Goal: Check status: Verify the current state of an ongoing process or item

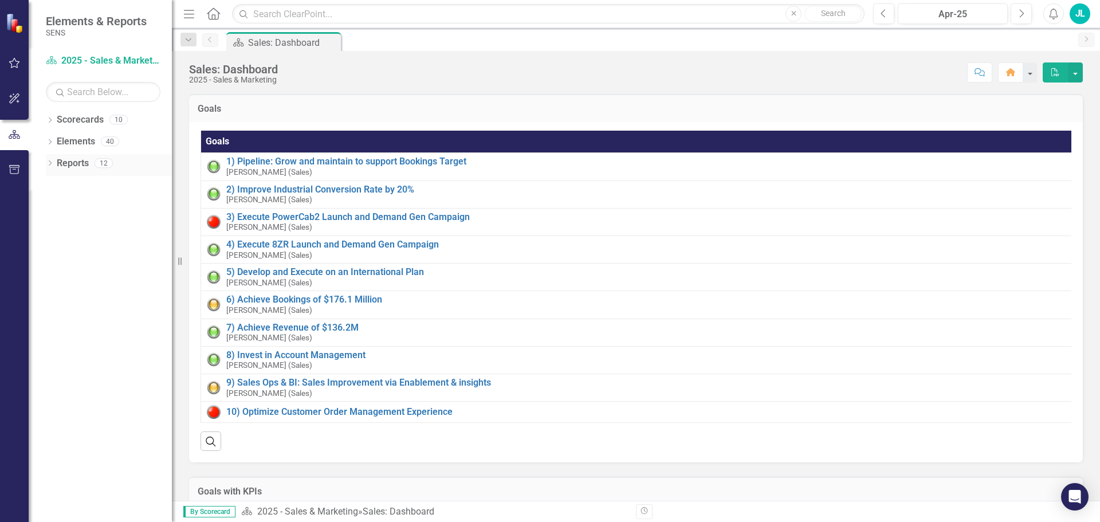
click at [54, 167] on icon "Dropdown" at bounding box center [50, 164] width 8 height 6
click at [78, 269] on link "Project Projects" at bounding box center [86, 267] width 49 height 13
click at [54, 269] on icon "Dropdown" at bounding box center [55, 269] width 8 height 6
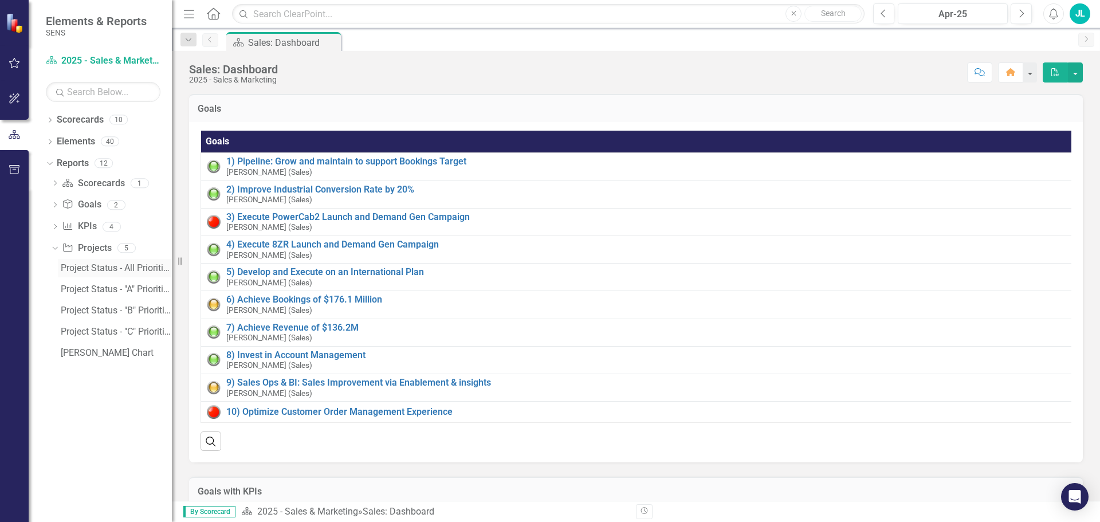
click at [84, 265] on div "Project Status - All Priorities" at bounding box center [116, 268] width 111 height 10
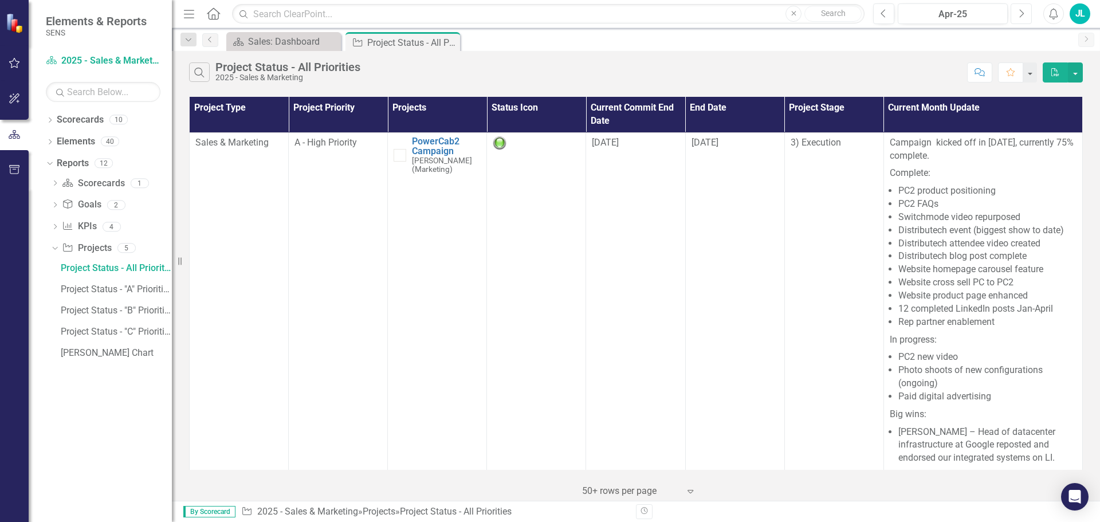
click at [1020, 13] on icon "Next" at bounding box center [1021, 14] width 6 height 10
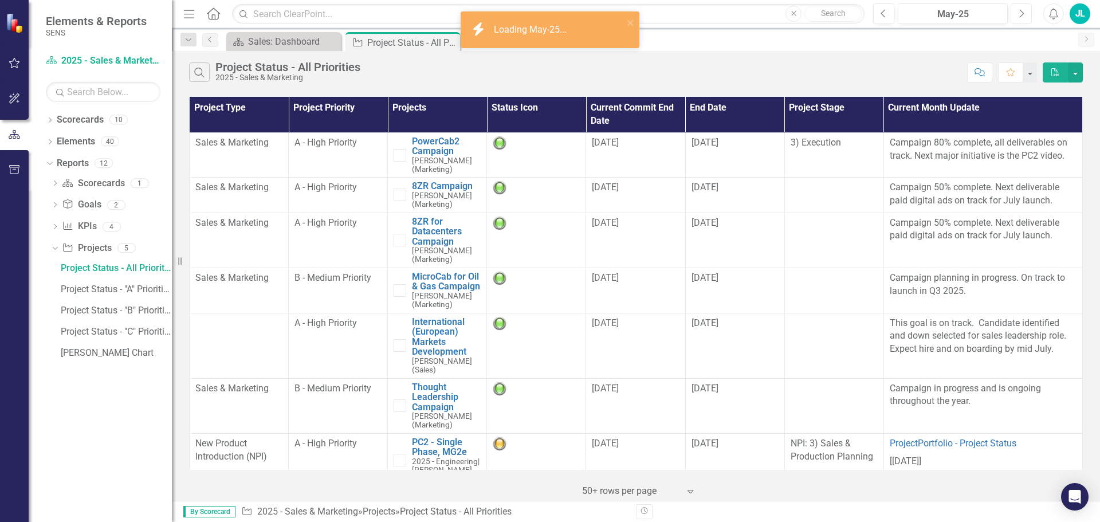
click at [1020, 13] on icon "Next" at bounding box center [1021, 14] width 6 height 10
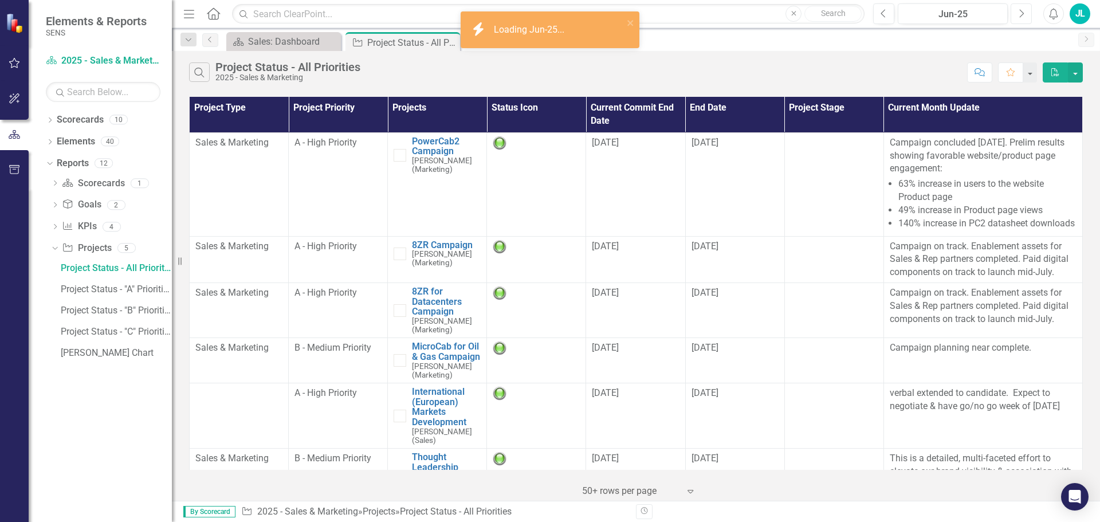
click at [1020, 13] on icon "Next" at bounding box center [1021, 14] width 6 height 10
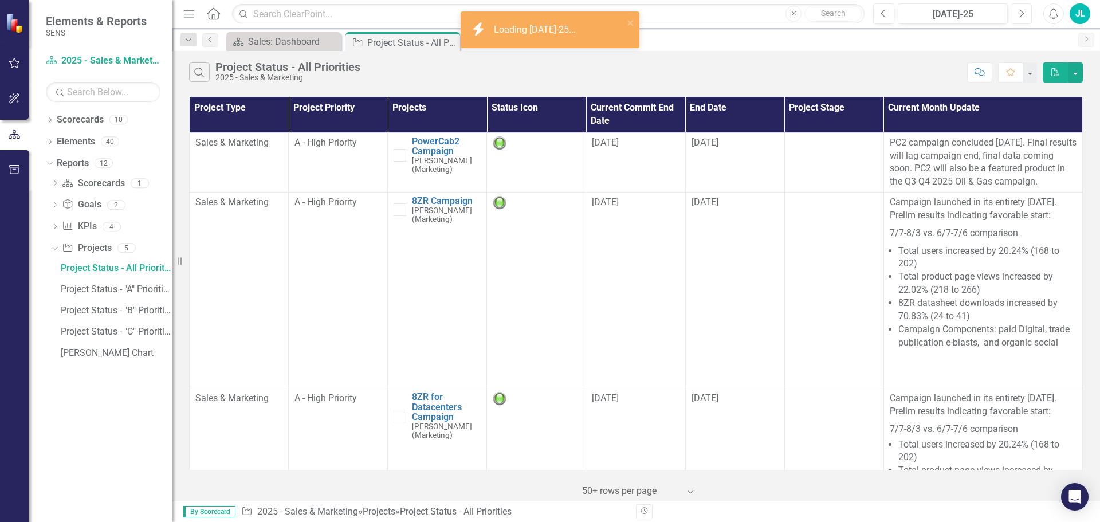
click at [1020, 13] on icon "Next" at bounding box center [1021, 14] width 6 height 10
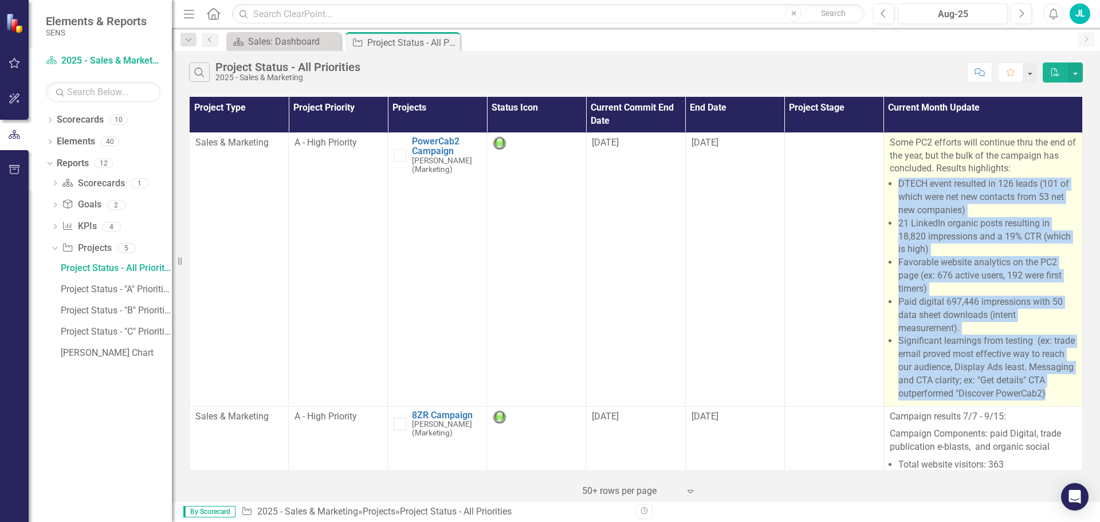
drag, startPoint x: 891, startPoint y: 184, endPoint x: 1071, endPoint y: 389, distance: 273.6
click at [1071, 389] on td "Some PC2 efforts will continue thru the end of the year, but the bulk of the ca…" at bounding box center [982, 269] width 199 height 274
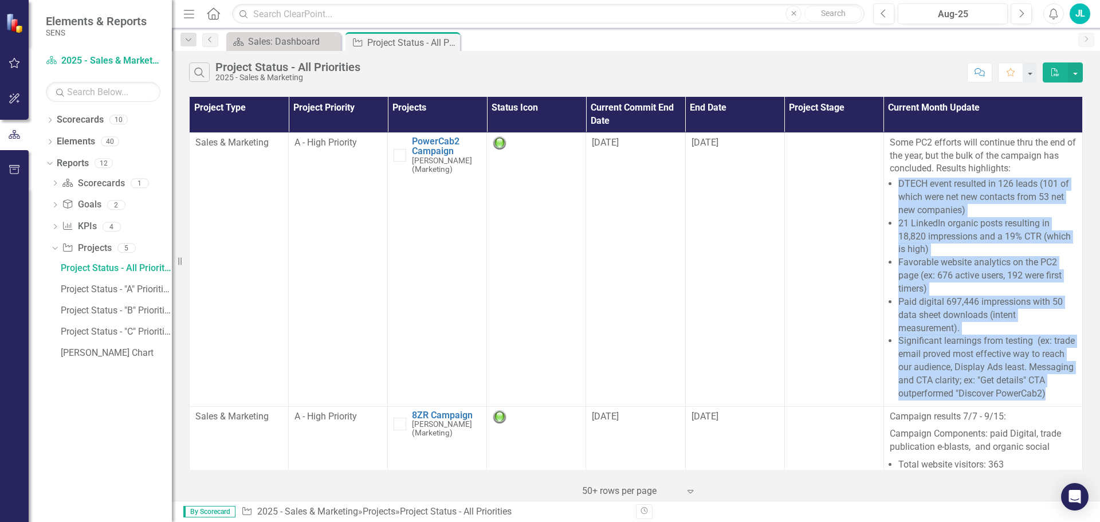
copy ul "DTECH event resulted in 126 leads (101 of which were net new contacts from 53 n…"
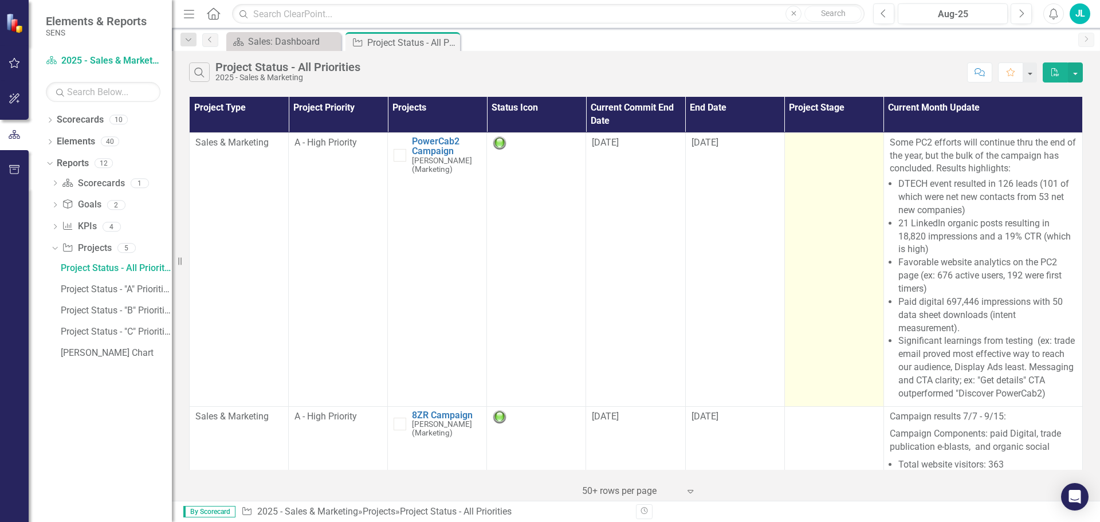
click at [835, 395] on td at bounding box center [833, 269] width 99 height 274
